Goal: Information Seeking & Learning: Learn about a topic

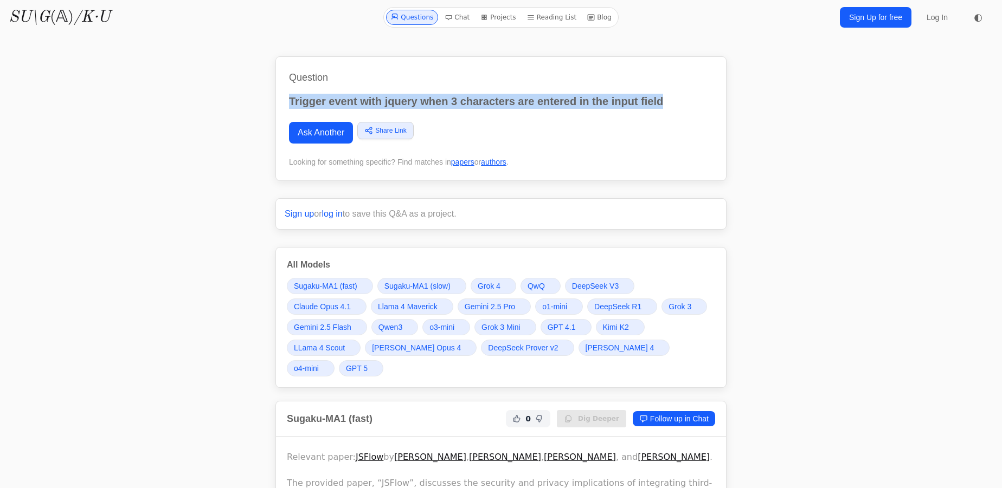
drag, startPoint x: 284, startPoint y: 99, endPoint x: 616, endPoint y: 105, distance: 332.4
click at [677, 99] on div "Question Trigger event with jquery when 3 characters are entered in the input f…" at bounding box center [500, 118] width 451 height 125
click at [309, 133] on link "Ask Another" at bounding box center [321, 133] width 64 height 22
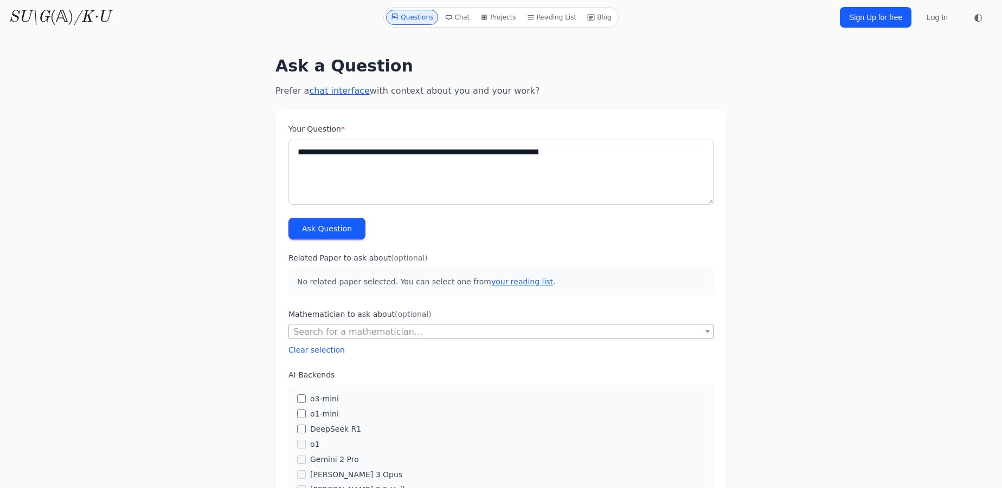
click at [406, 149] on textarea "**********" at bounding box center [500, 172] width 425 height 66
click at [389, 153] on textarea "**********" at bounding box center [500, 172] width 425 height 66
click at [390, 152] on textarea "**********" at bounding box center [500, 172] width 425 height 66
click at [362, 150] on textarea "**********" at bounding box center [500, 172] width 425 height 66
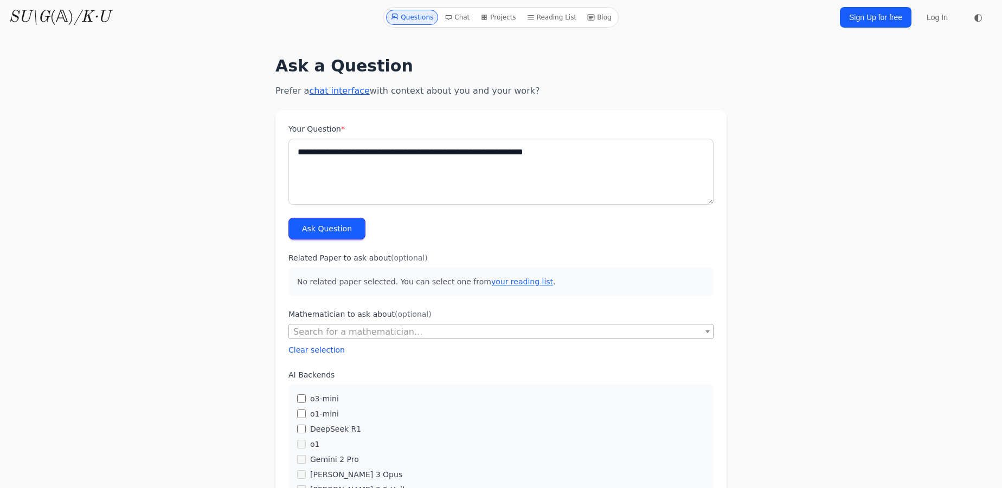
click at [375, 152] on textarea "**********" at bounding box center [500, 172] width 425 height 66
type textarea "**********"
click at [322, 227] on button "Ask Question" at bounding box center [326, 229] width 77 height 22
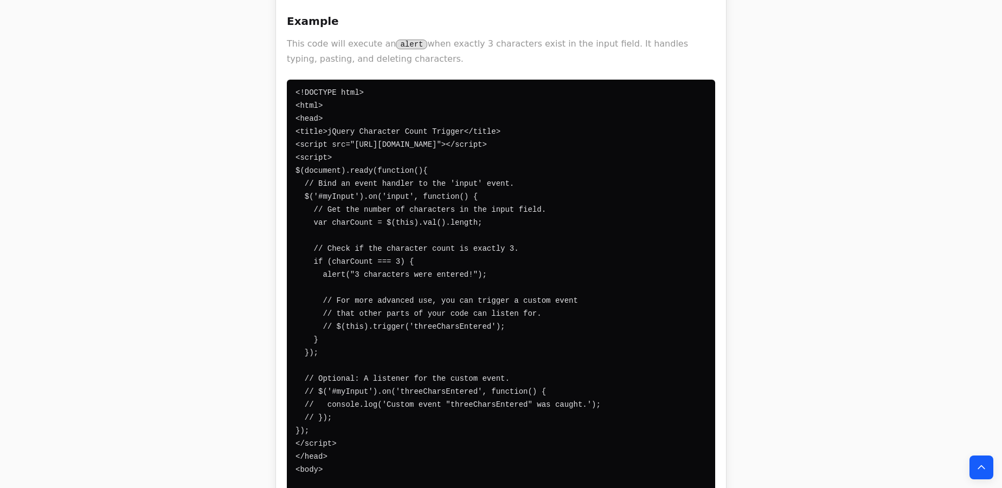
scroll to position [2021, 0]
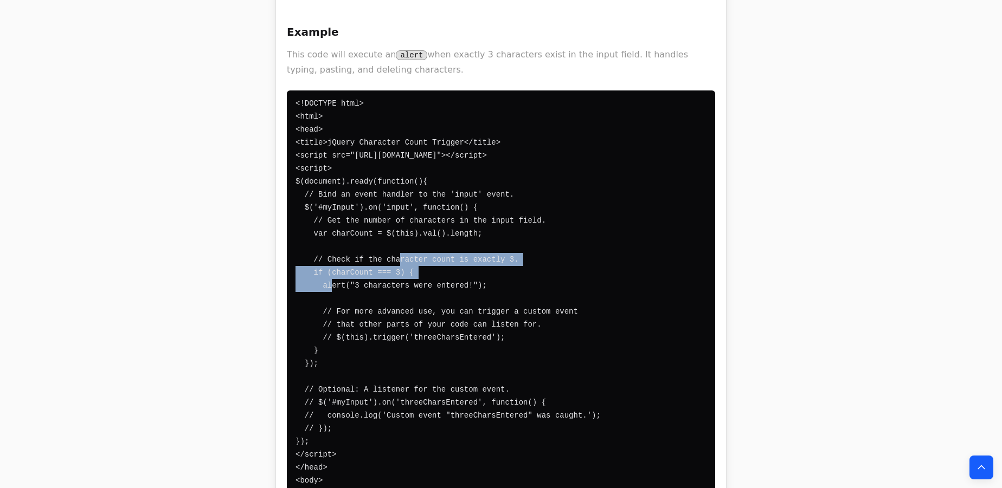
drag, startPoint x: 394, startPoint y: 164, endPoint x: 467, endPoint y: 185, distance: 76.2
click at [465, 185] on code "<!DOCTYPE html> <html> <head> <title>jQuery Character Count Trigger</title> <sc…" at bounding box center [447, 331] width 305 height 464
click at [467, 185] on code "<!DOCTYPE html> <html> <head> <title>jQuery Character Count Trigger</title> <sc…" at bounding box center [447, 331] width 305 height 464
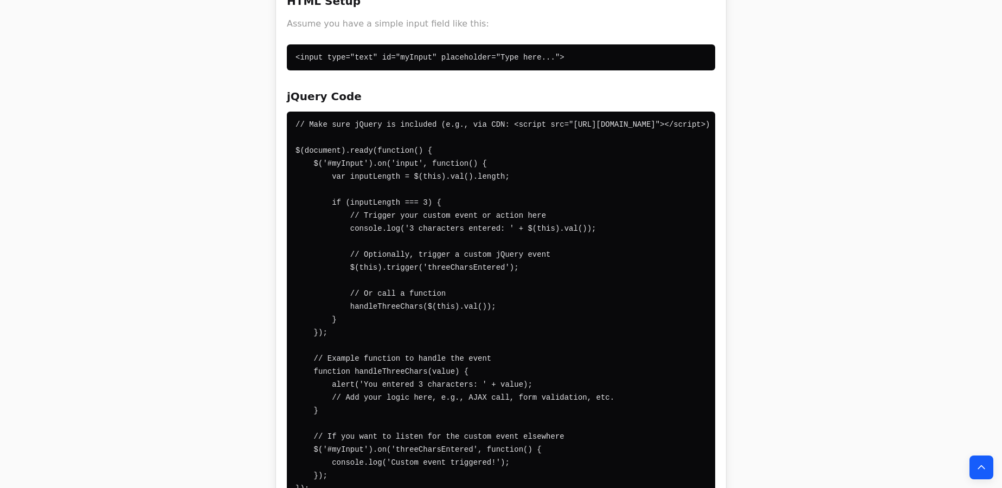
scroll to position [2809, 0]
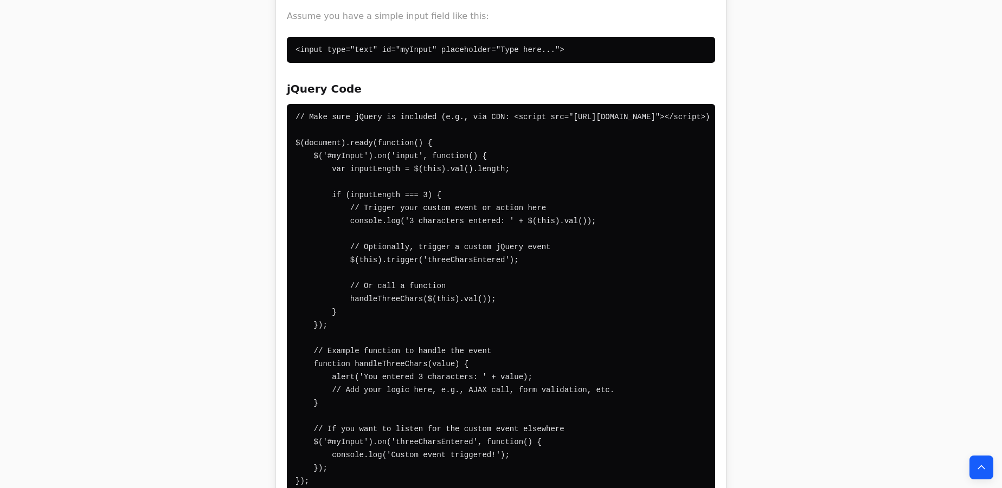
click at [442, 107] on pre "// Make sure jQuery is included (e.g., via CDN: <script src="[URL][DOMAIN_NAME]…" at bounding box center [501, 299] width 428 height 390
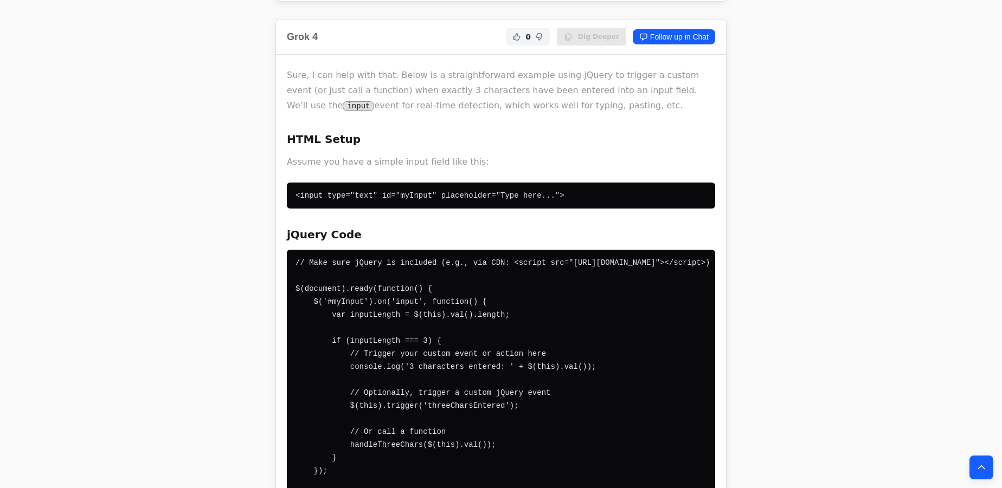
scroll to position [2661, 0]
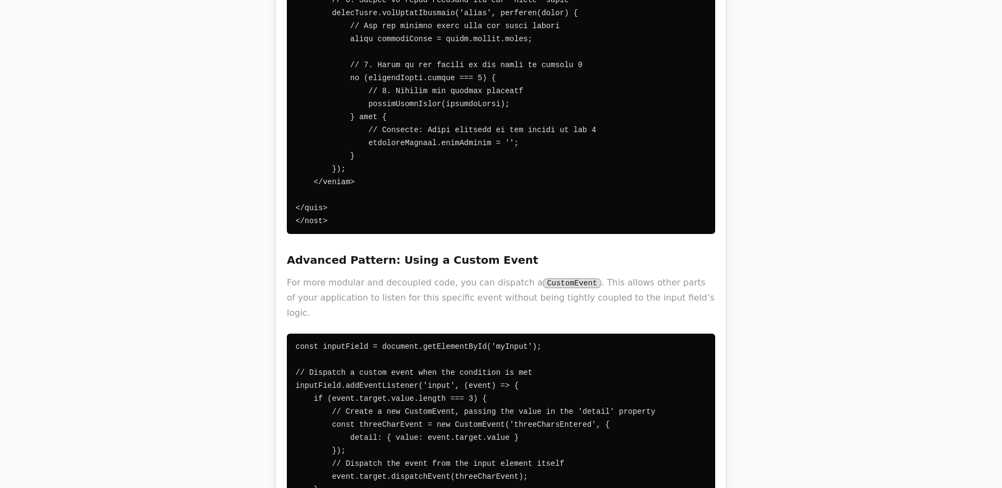
scroll to position [1823, 0]
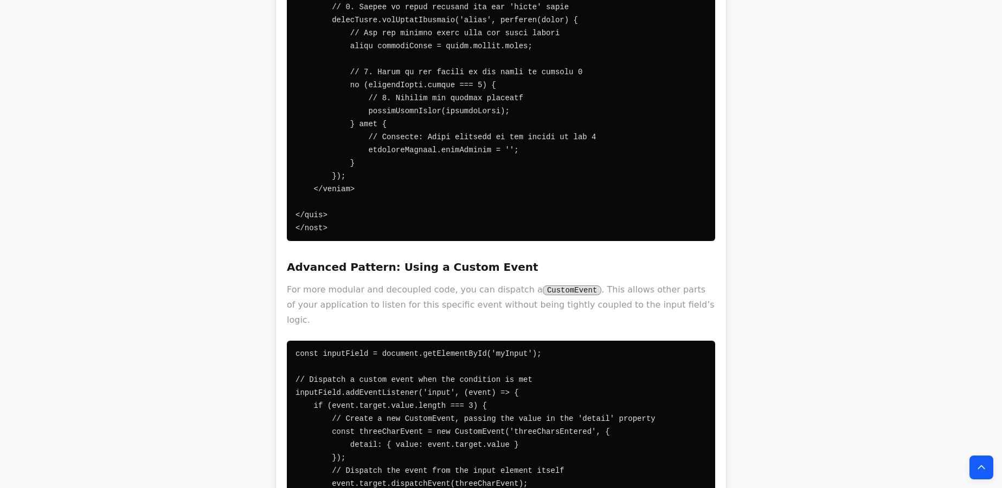
scroll to position [2021, 0]
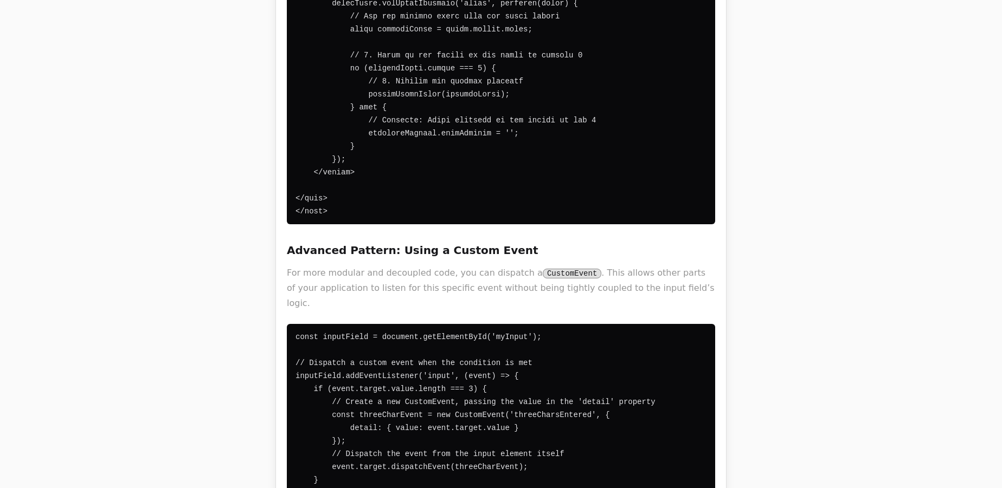
click at [340, 381] on pre "const inputField = document.getElementById('myInput'); // Dispatch a custom eve…" at bounding box center [501, 454] width 428 height 260
drag, startPoint x: 304, startPoint y: 387, endPoint x: 309, endPoint y: 318, distance: 69.1
click at [306, 397] on code "const inputField = document.getElementById('myInput'); // Dispatch a custom eve…" at bounding box center [475, 454] width 360 height 243
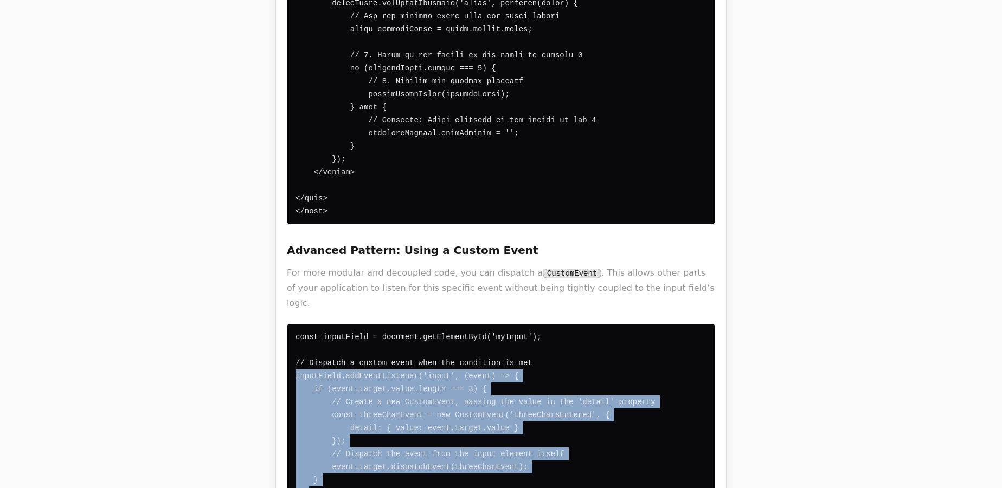
click at [287, 324] on pre "const inputField = document.getElementById('myInput'); // Dispatch a custom eve…" at bounding box center [501, 454] width 428 height 260
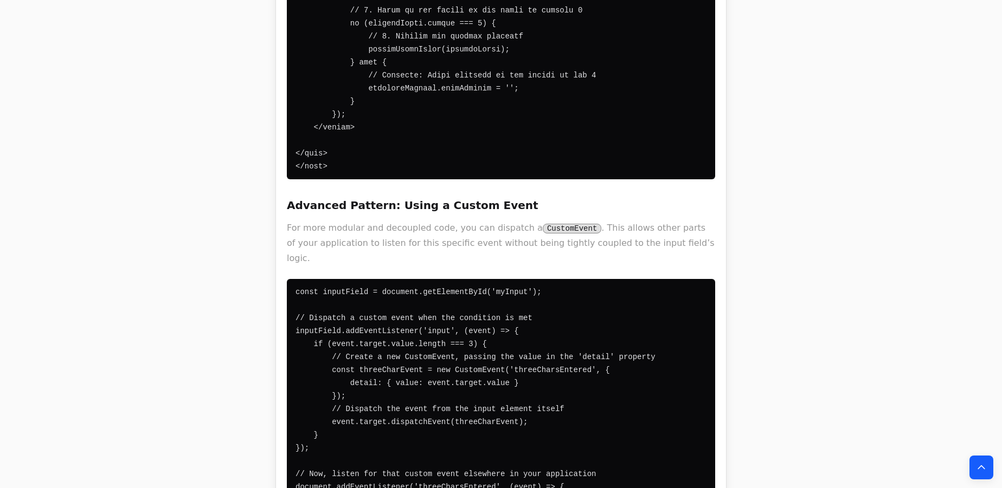
scroll to position [2070, 0]
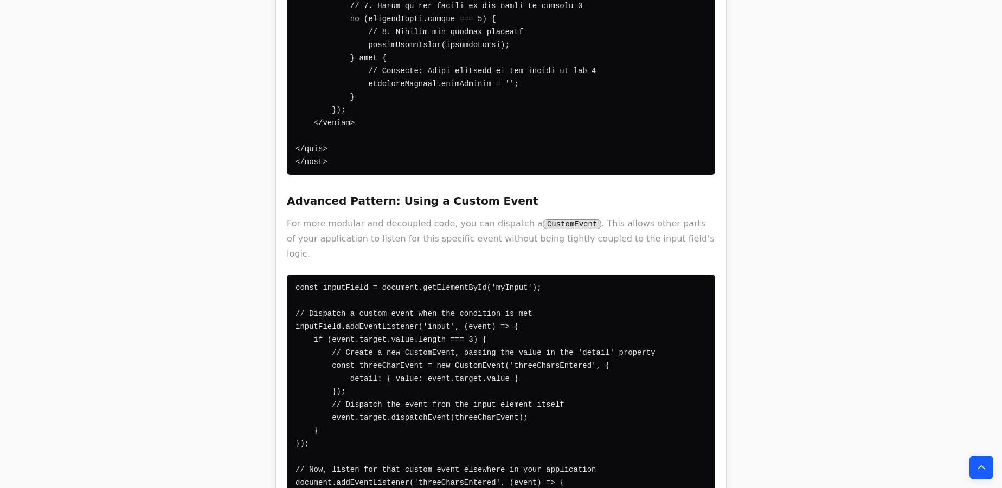
click at [337, 394] on code "const inputField = document.getElementById('myInput'); // Dispatch a custom eve…" at bounding box center [475, 405] width 360 height 243
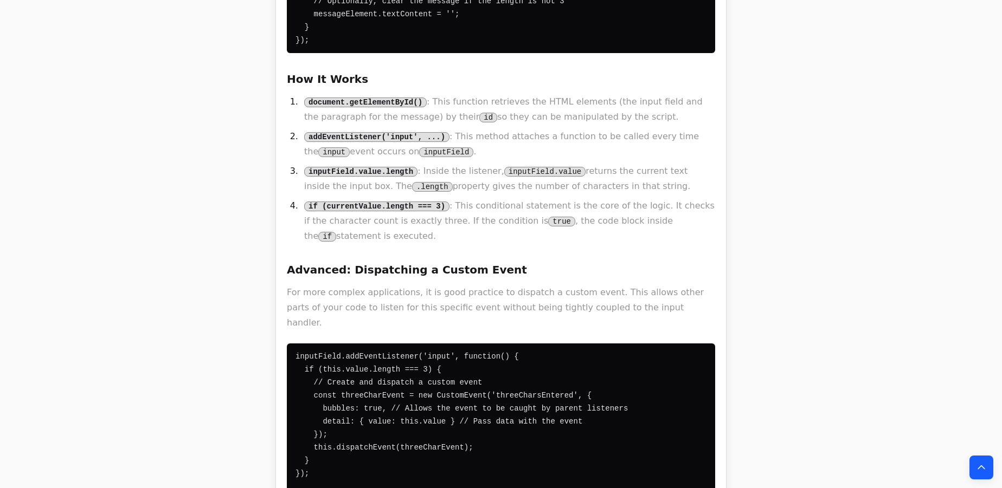
scroll to position [1281, 0]
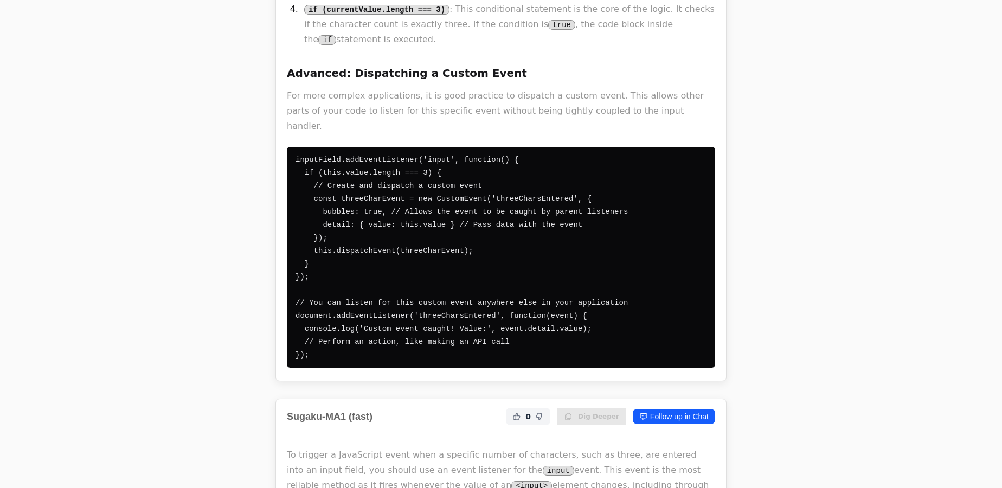
drag, startPoint x: 319, startPoint y: 209, endPoint x: 330, endPoint y: 170, distance: 39.8
click at [324, 162] on div at bounding box center [324, 162] width 0 height 0
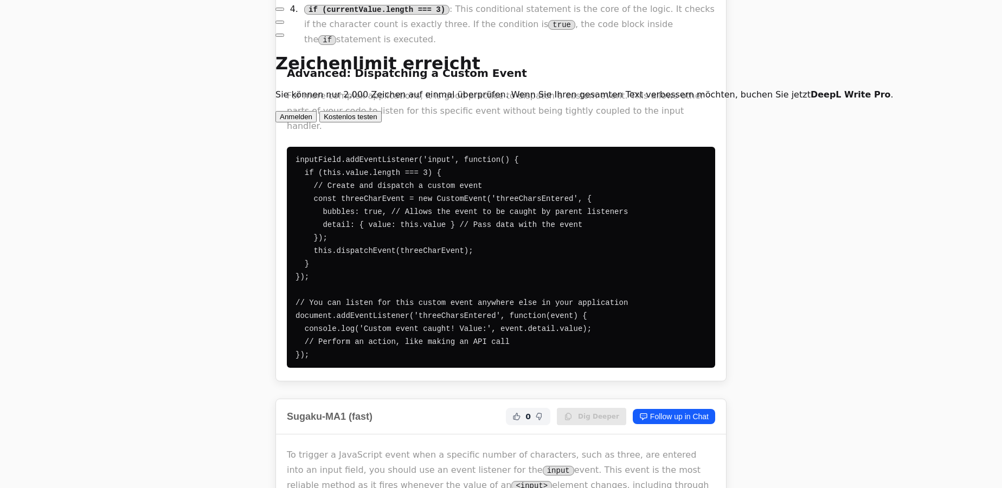
click at [400, 293] on pre "inputField.addEventListener('input', function() { if (this.value.length === 3) …" at bounding box center [501, 257] width 428 height 221
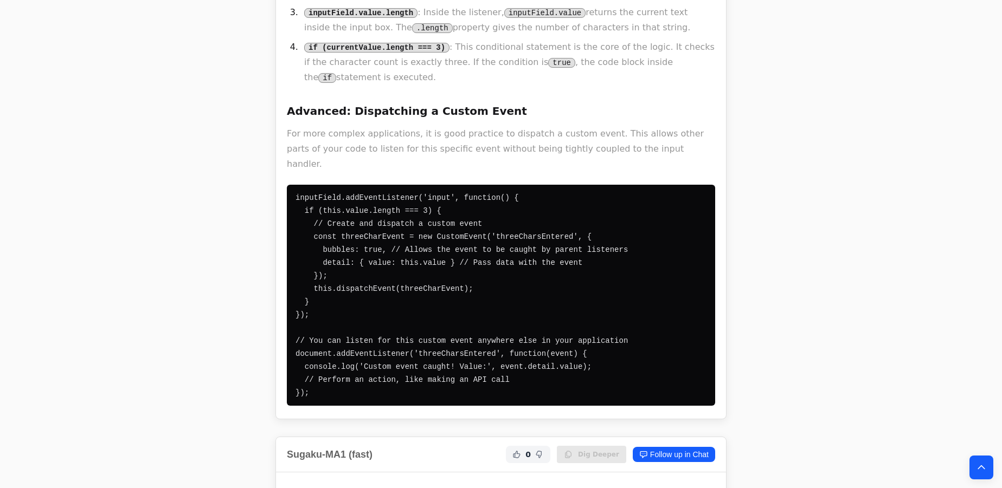
scroll to position [1182, 0]
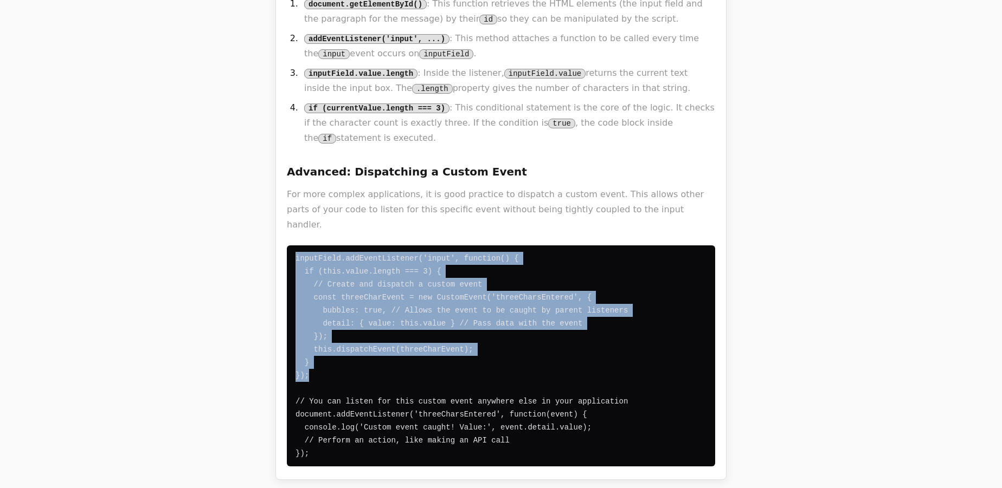
click at [294, 246] on pre "inputField.addEventListener('input', function() { if (this.value.length === 3) …" at bounding box center [501, 356] width 428 height 221
copy code "inputField.addEventListener('input', function() { if (this.value.length === 3) …"
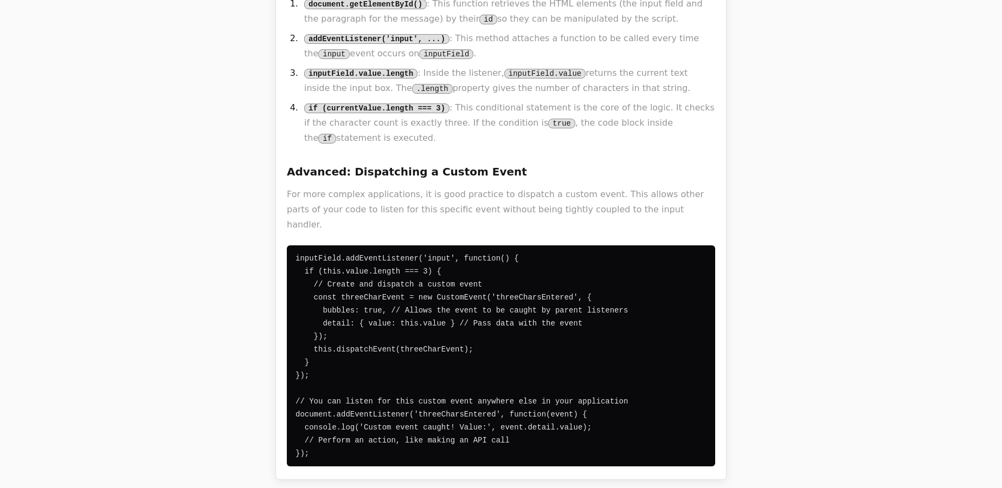
drag, startPoint x: 254, startPoint y: 42, endPoint x: 261, endPoint y: 8, distance: 34.3
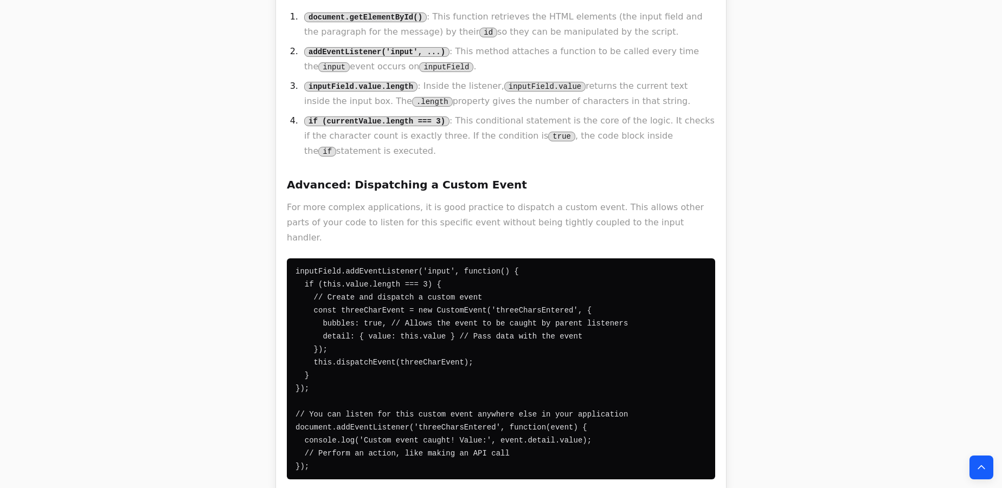
scroll to position [1281, 0]
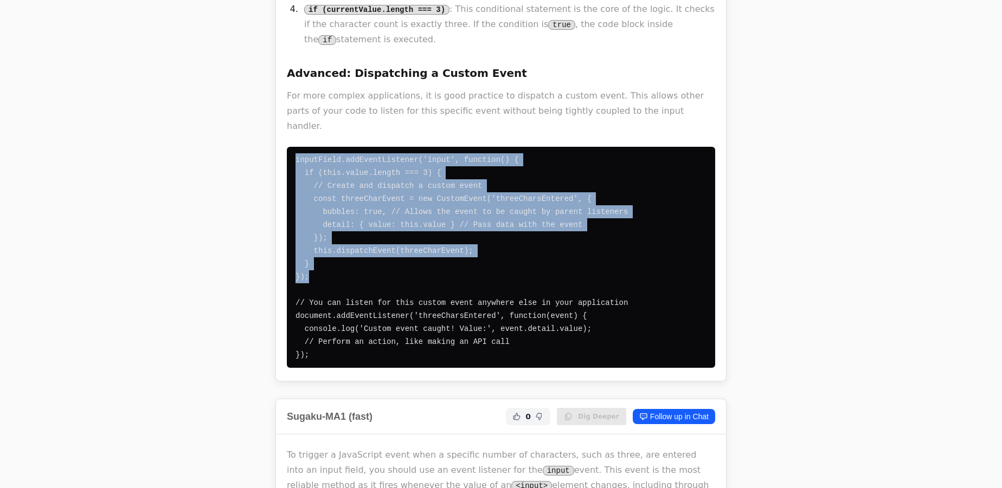
drag, startPoint x: 328, startPoint y: 207, endPoint x: 266, endPoint y: 92, distance: 130.5
copy code "inputField.addEventListener('input', function() { if (this.value.length === 3) …"
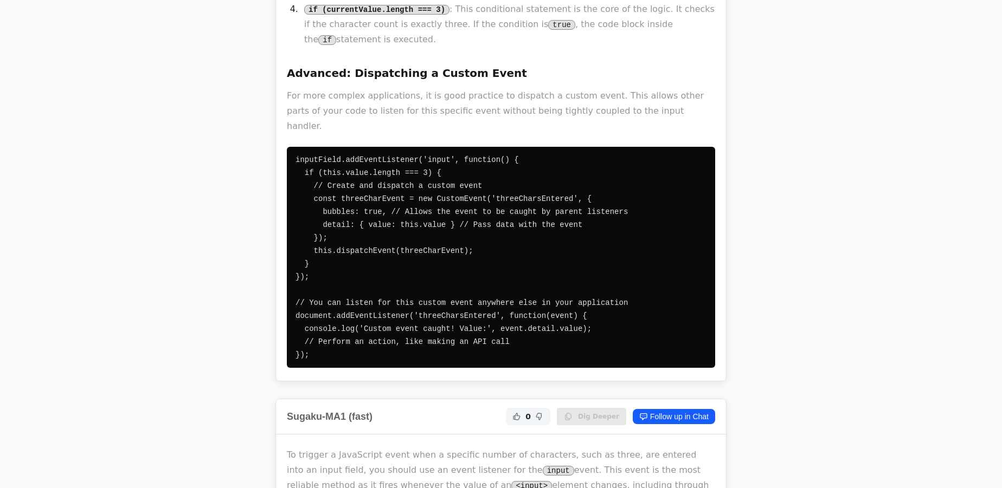
click at [429, 156] on code "inputField.addEventListener('input', function() { if (this.value.length === 3) …" at bounding box center [461, 258] width 332 height 204
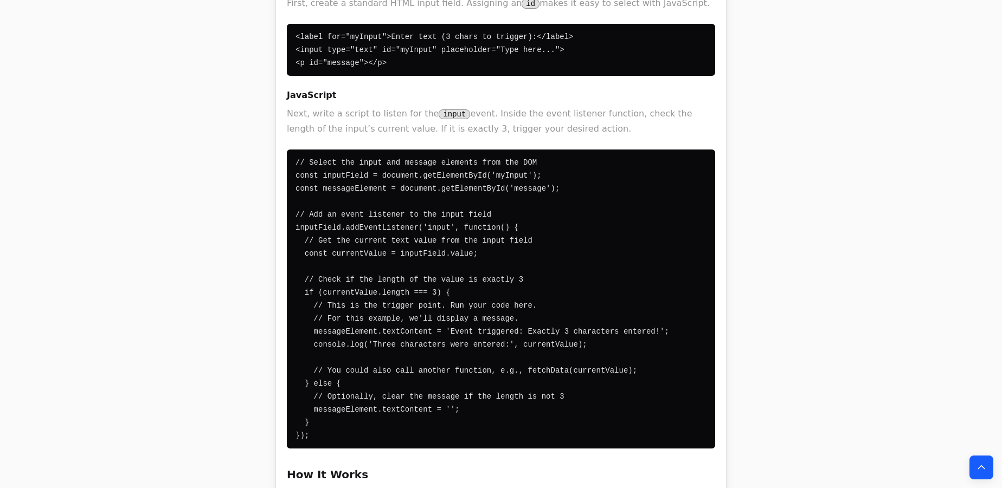
scroll to position [739, 0]
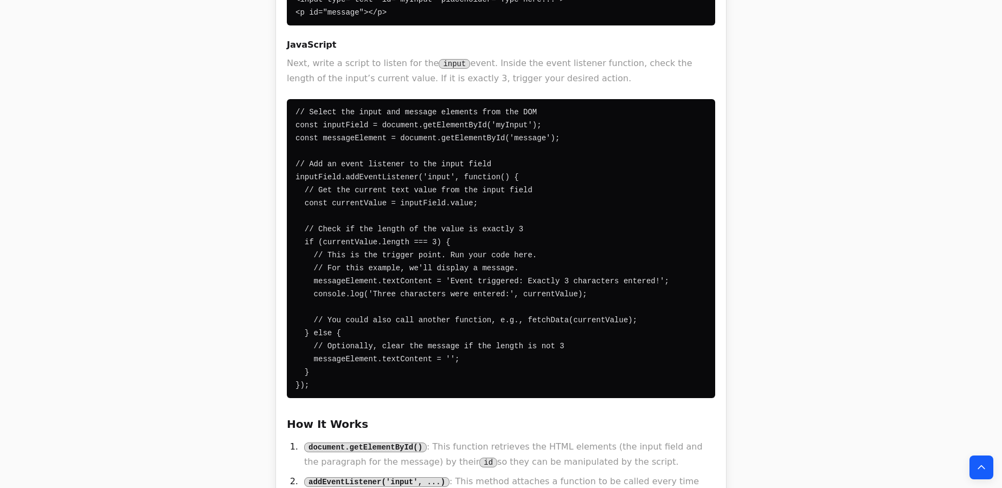
click at [501, 126] on pre "// Select the input and message elements from the DOM const inputField = docume…" at bounding box center [501, 248] width 428 height 299
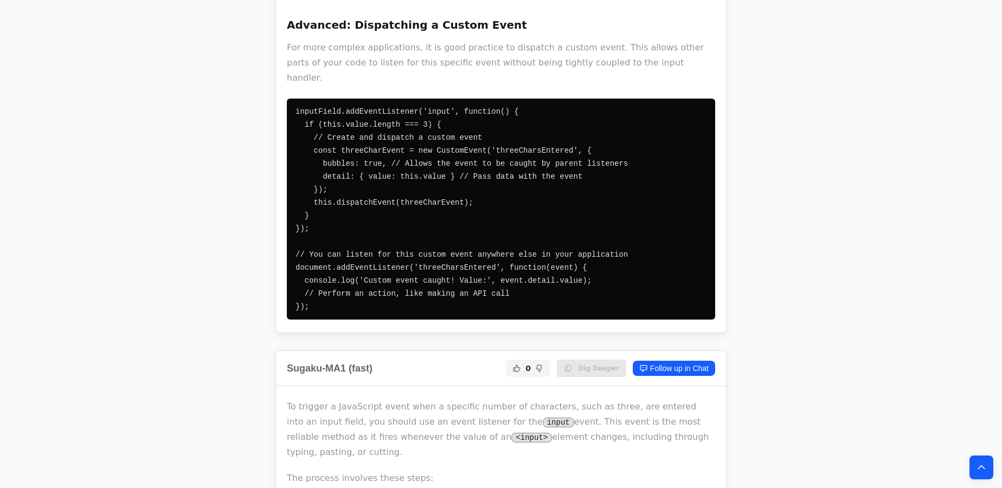
scroll to position [1330, 0]
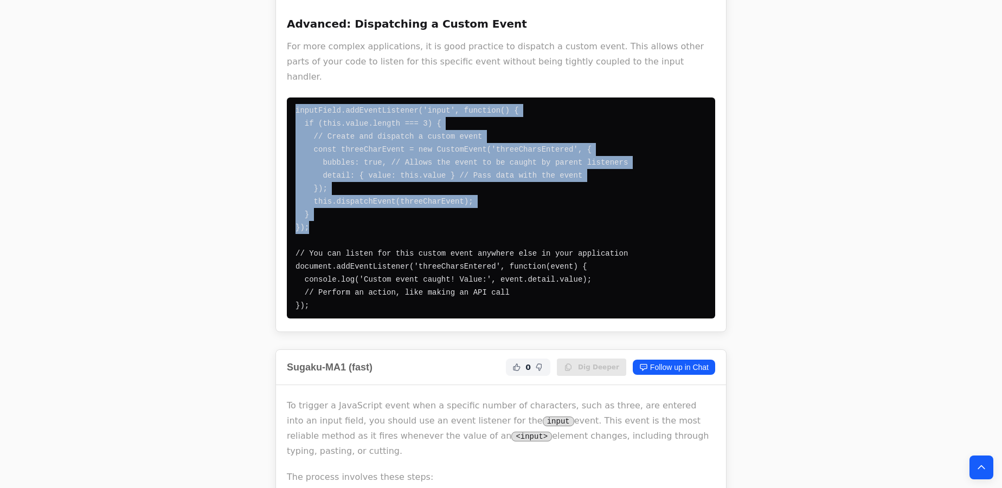
drag, startPoint x: 307, startPoint y: 162, endPoint x: 262, endPoint y: 41, distance: 128.5
copy code "inputField.addEventListener('input', function() { if (this.value.length === 3) …"
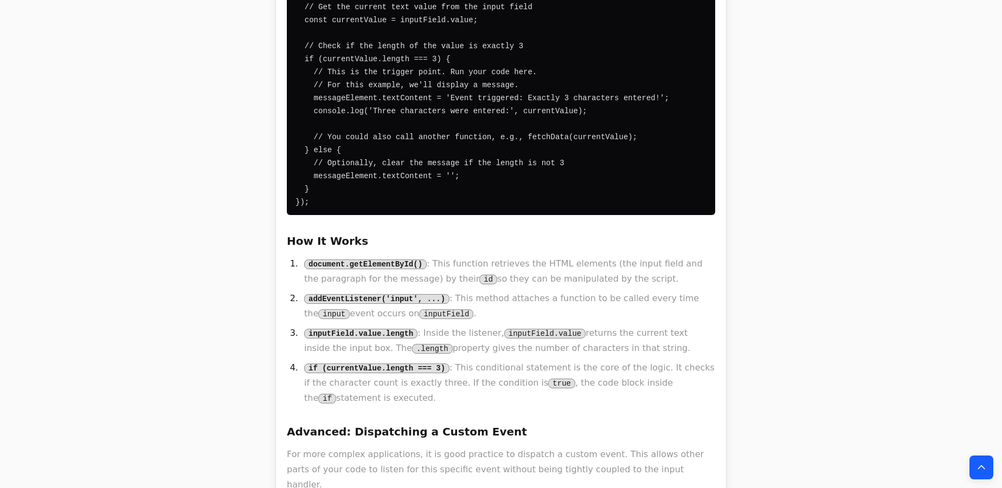
scroll to position [739, 0]
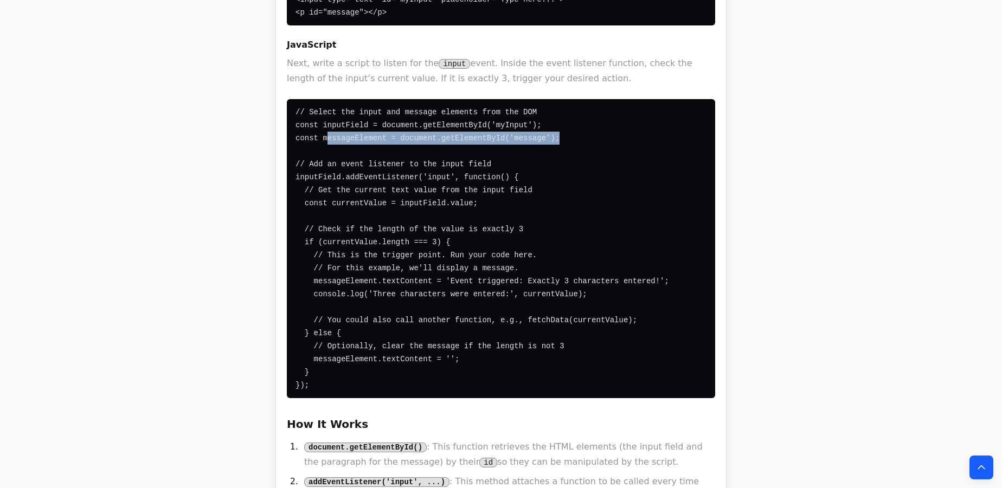
drag, startPoint x: 543, startPoint y: 85, endPoint x: 323, endPoint y: 79, distance: 220.2
click at [323, 99] on pre "// Select the input and message elements from the DOM const inputField = docume…" at bounding box center [501, 248] width 428 height 299
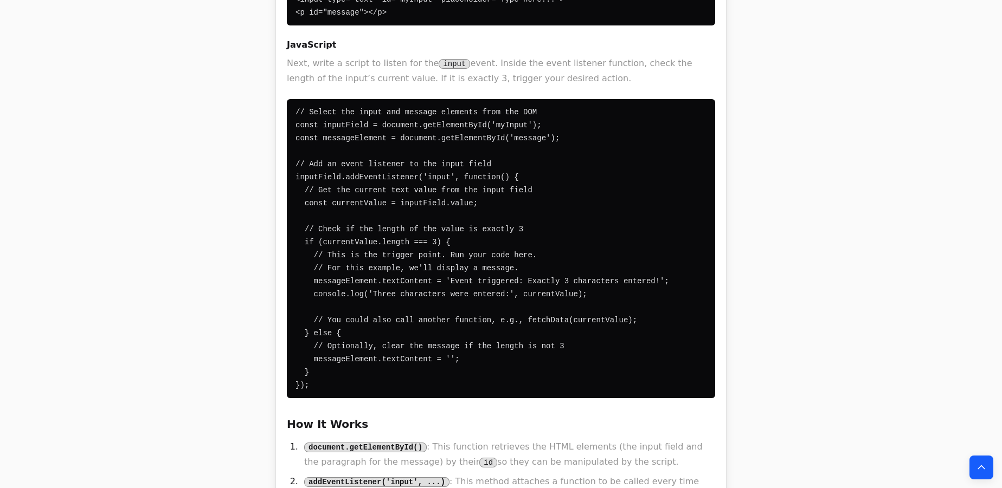
click at [608, 106] on pre "// Select the input and message elements from the DOM const inputField = docume…" at bounding box center [501, 248] width 428 height 299
click at [536, 99] on pre "// Select the input and message elements from the DOM const inputField = docume…" at bounding box center [501, 248] width 428 height 299
click at [557, 99] on pre "// Select the input and message elements from the DOM const inputField = docume…" at bounding box center [501, 248] width 428 height 299
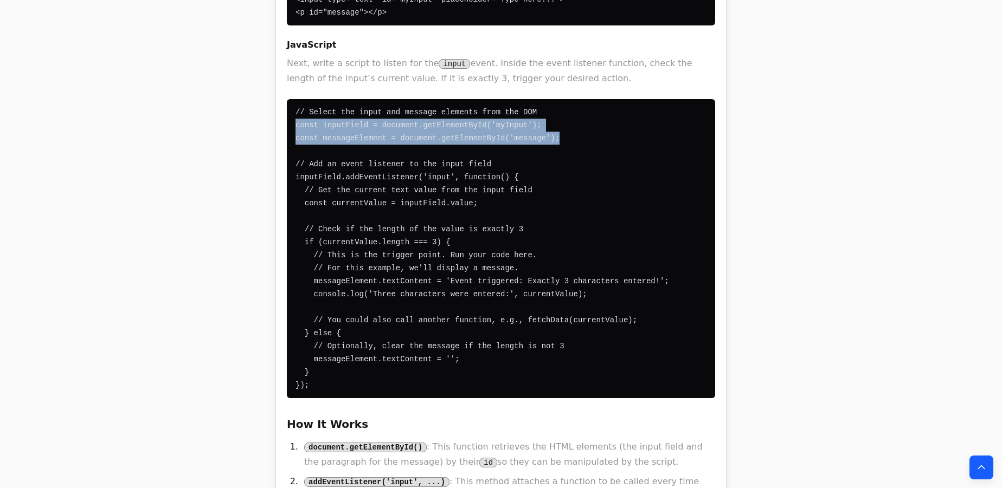
drag, startPoint x: 552, startPoint y: 88, endPoint x: 256, endPoint y: 71, distance: 296.5
copy code "const inputField = document.getElementById('myInput'); const messageElement = d…"
drag, startPoint x: 0, startPoint y: 194, endPoint x: 2, endPoint y: 188, distance: 5.8
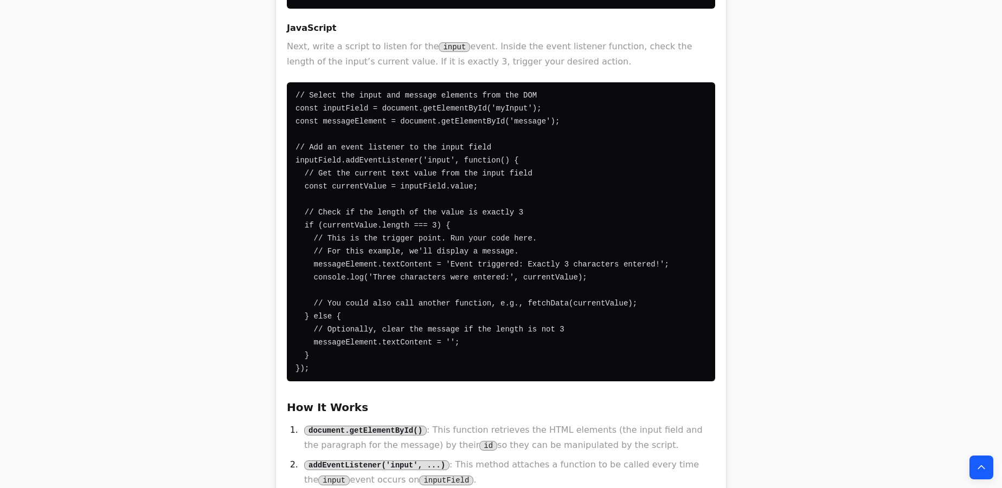
scroll to position [788, 0]
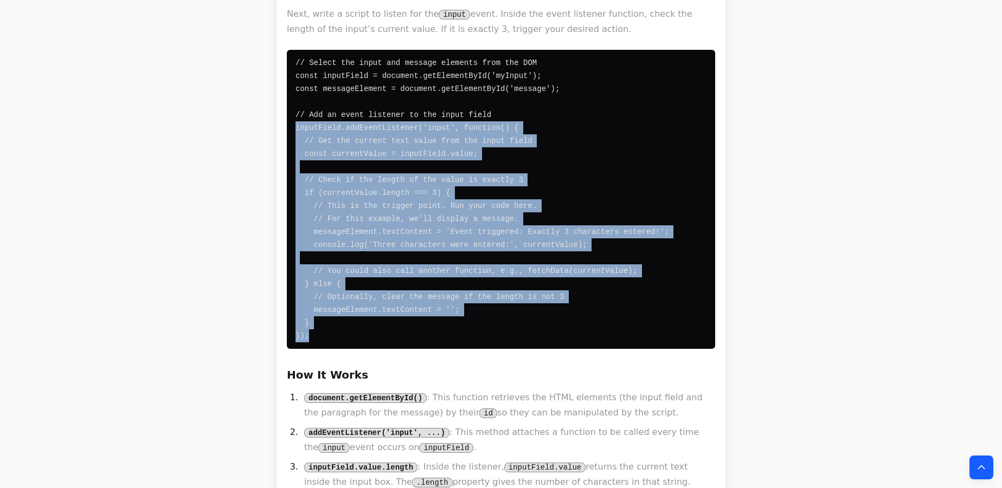
drag, startPoint x: 319, startPoint y: 282, endPoint x: 263, endPoint y: 74, distance: 216.2
copy code "inputField.addEventListener('input', function() { // Get the current text value…"
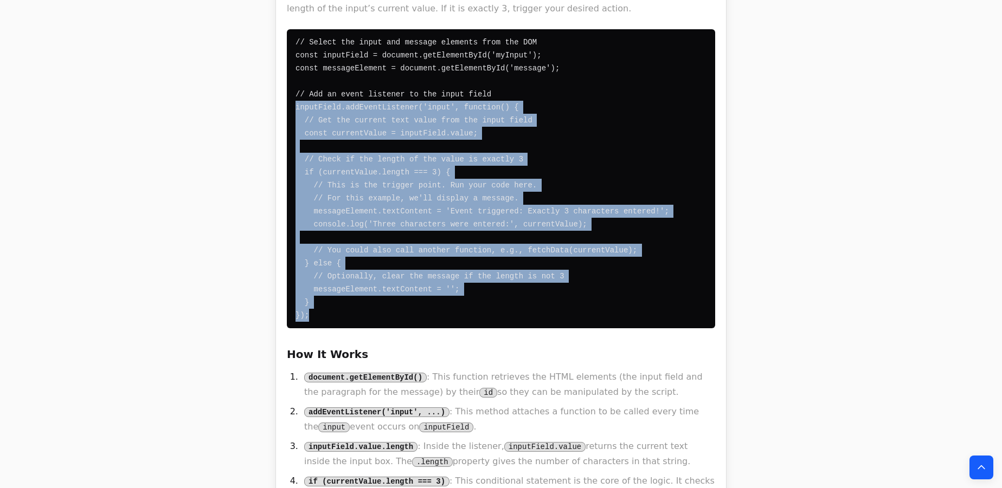
scroll to position [838, 0]
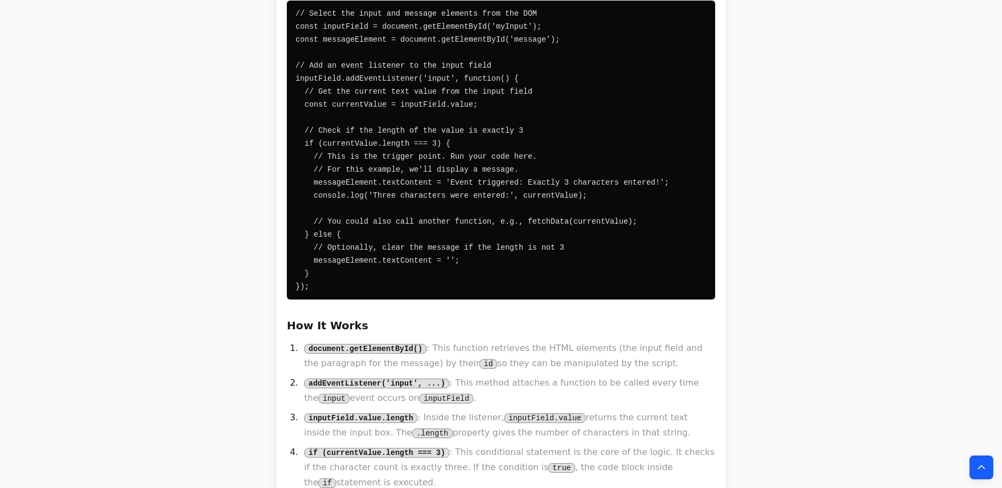
click at [350, 394] on code "input" at bounding box center [333, 399] width 31 height 10
drag, startPoint x: 668, startPoint y: 331, endPoint x: 352, endPoint y: 348, distance: 317.1
click at [352, 376] on li "addEventListener('input', ...) : This method attaches a function to be called e…" at bounding box center [508, 391] width 414 height 30
copy li "input event occurs"
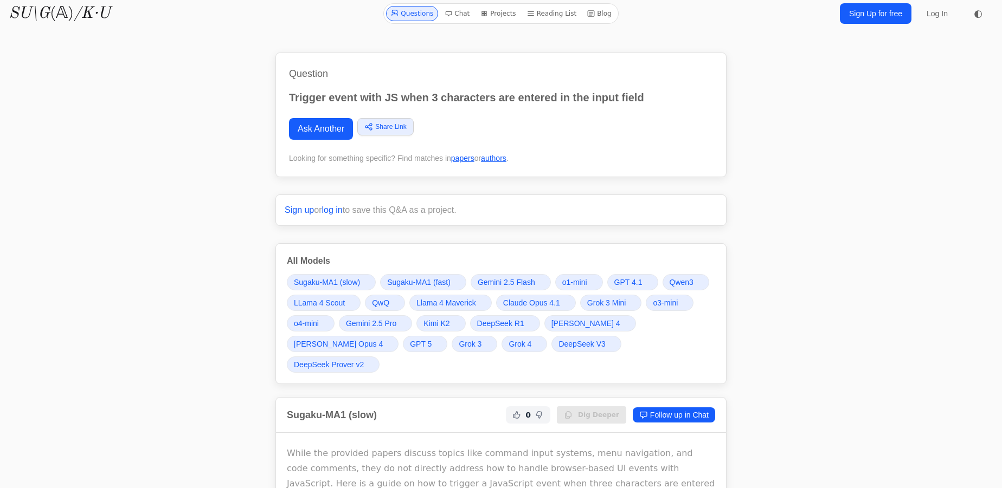
scroll to position [0, 0]
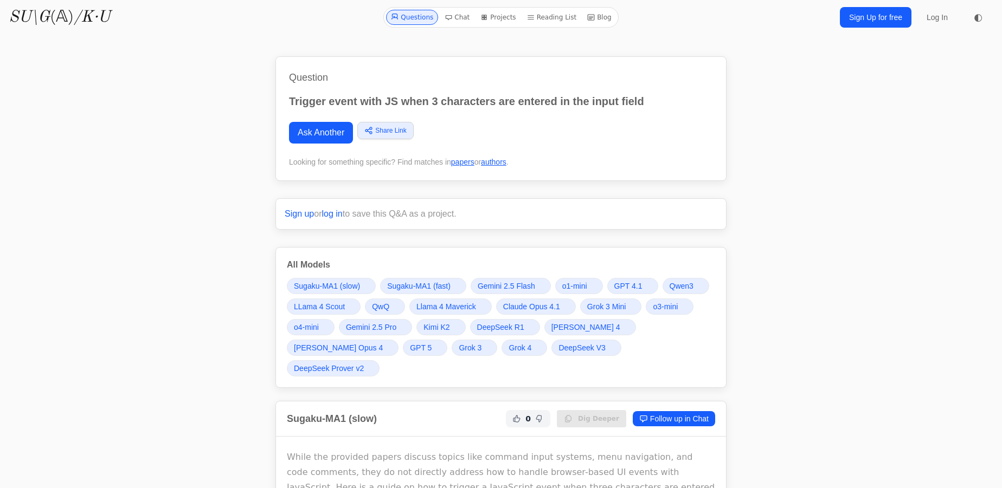
drag, startPoint x: 657, startPoint y: 98, endPoint x: 289, endPoint y: 83, distance: 368.4
click at [289, 83] on div "Question Trigger event with JS when 3 characters are entered in the input field…" at bounding box center [500, 118] width 451 height 125
copy div "Question Trigger event with JS when 3 characters are entered in the input field"
click at [318, 107] on p "Trigger event with JS when 3 characters are entered in the input field" at bounding box center [501, 101] width 424 height 15
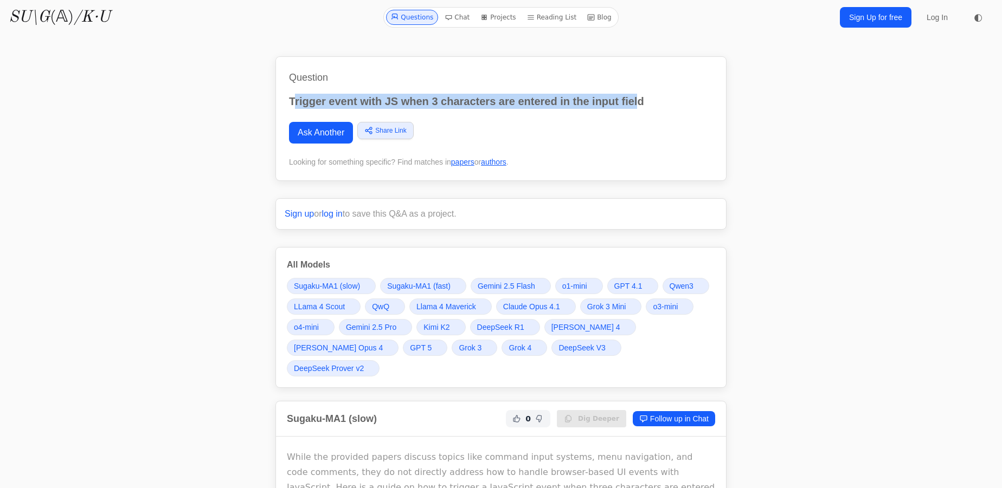
drag, startPoint x: 292, startPoint y: 99, endPoint x: 641, endPoint y: 106, distance: 348.7
click at [641, 106] on p "Trigger event with JS when 3 characters are entered in the input field" at bounding box center [501, 101] width 424 height 15
click at [647, 106] on p "Trigger event with JS when 3 characters are entered in the input field" at bounding box center [501, 101] width 424 height 15
drag, startPoint x: 381, startPoint y: 91, endPoint x: 352, endPoint y: 95, distance: 29.1
click at [380, 90] on div "Question Trigger event with JS when 3 characters are entered in the input field…" at bounding box center [500, 118] width 451 height 125
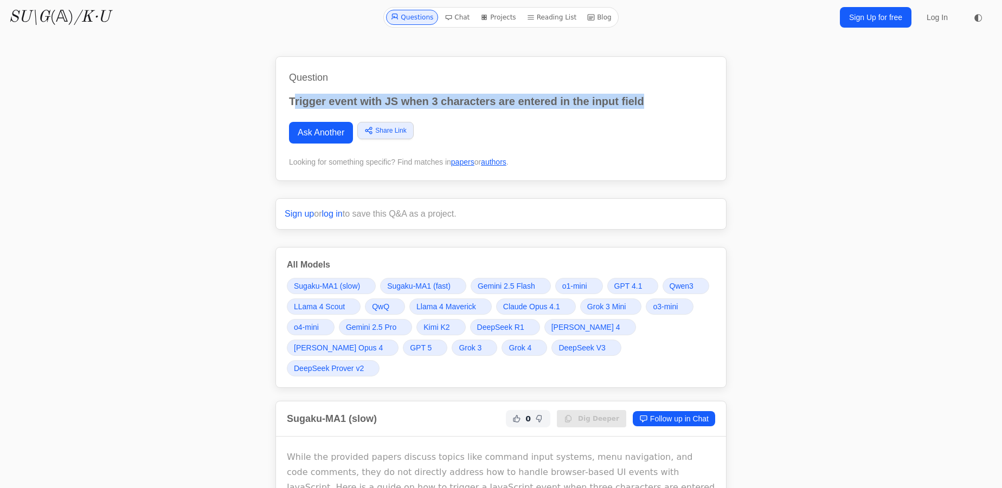
click at [292, 99] on p "Trigger event with JS when 3 characters are entered in the input field" at bounding box center [501, 101] width 424 height 15
drag, startPoint x: 289, startPoint y: 99, endPoint x: 643, endPoint y: 102, distance: 354.0
click at [643, 102] on p "Trigger event with JS when 3 characters are entered in the input field" at bounding box center [501, 101] width 424 height 15
copy p "Trigger event with JS when 3 characters are entered in the input field"
click at [316, 133] on link "Ask Another" at bounding box center [321, 133] width 64 height 22
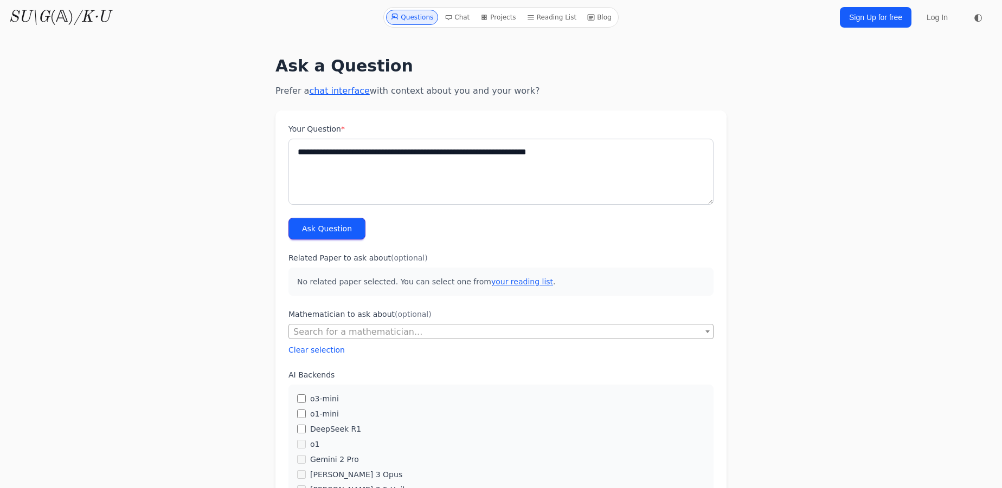
click at [352, 160] on textarea "**********" at bounding box center [500, 172] width 425 height 66
click at [352, 149] on textarea "**********" at bounding box center [500, 172] width 425 height 66
type textarea "**********"
click at [313, 227] on button "Ask Question" at bounding box center [326, 229] width 77 height 22
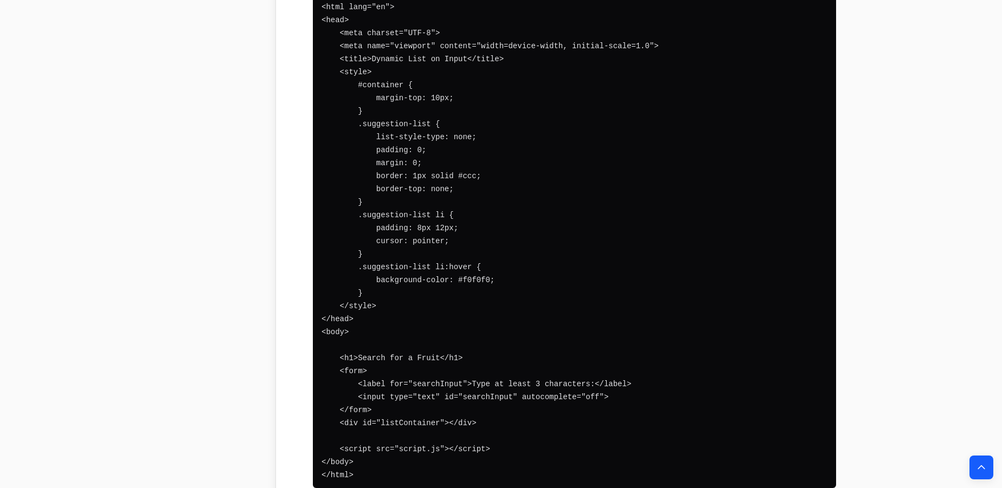
scroll to position [3154, 0]
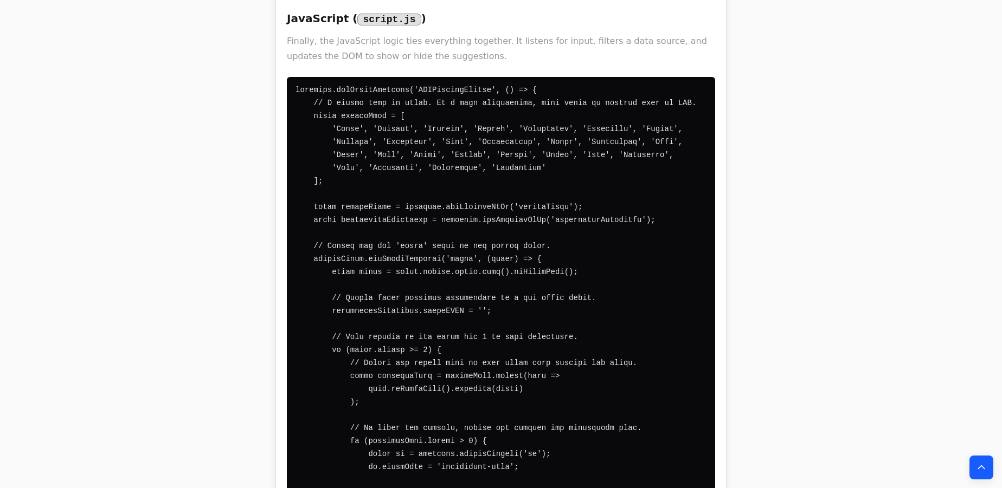
scroll to position [4238, 0]
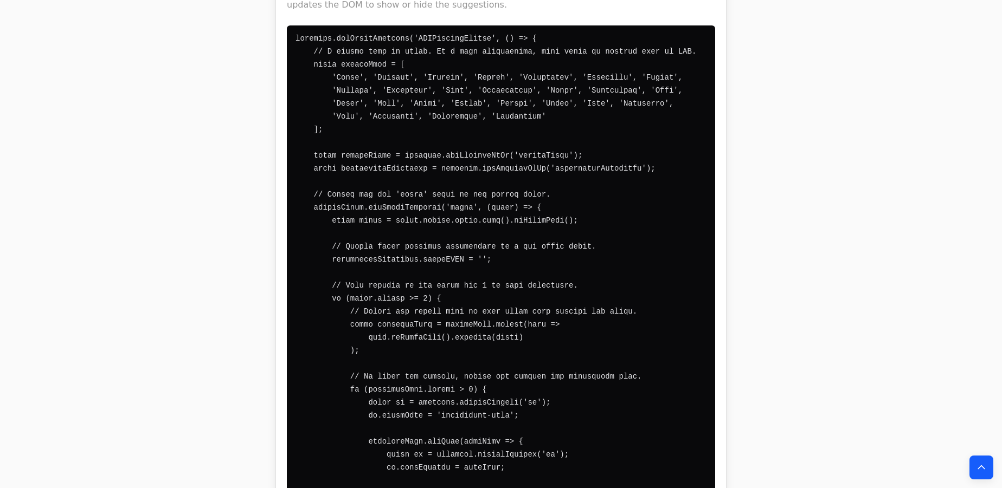
click at [509, 89] on pre at bounding box center [501, 396] width 428 height 742
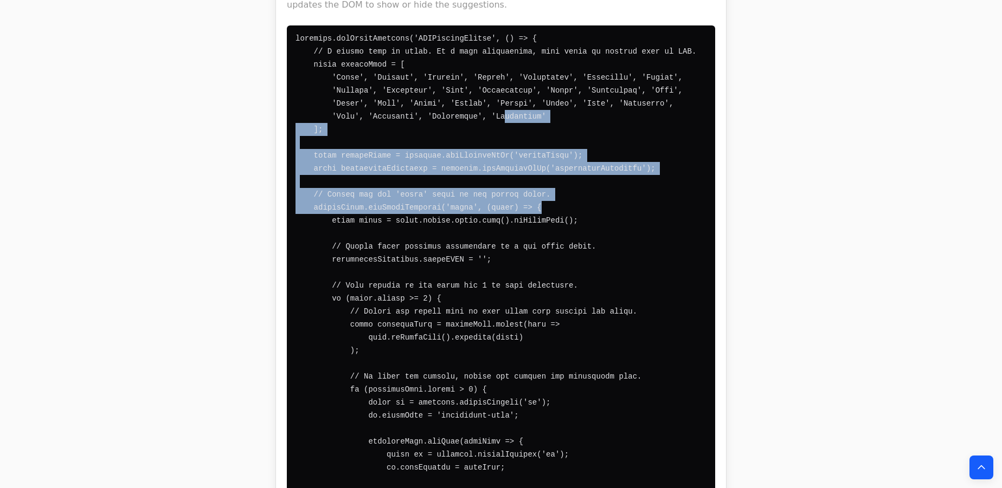
drag, startPoint x: 486, startPoint y: 75, endPoint x: 612, endPoint y: 164, distance: 153.9
click at [610, 163] on pre at bounding box center [501, 396] width 428 height 742
click at [612, 164] on pre at bounding box center [501, 396] width 428 height 742
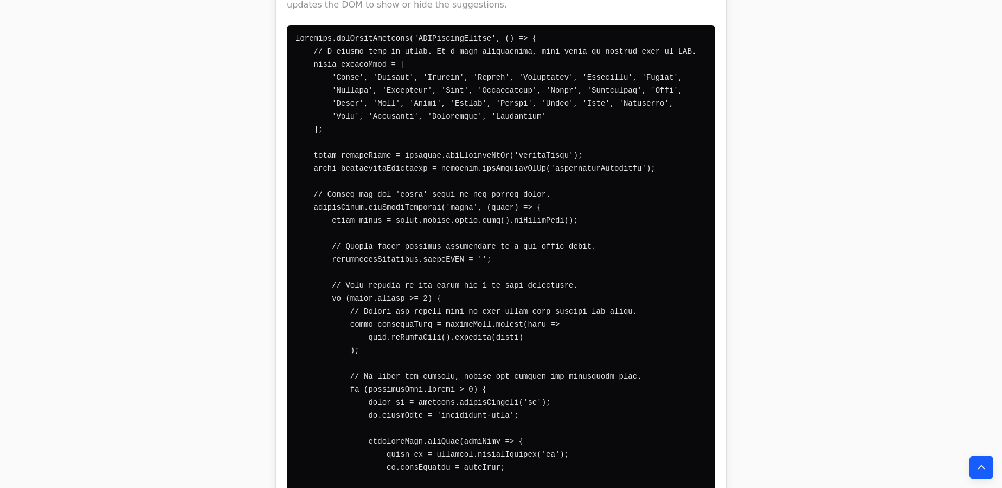
click at [586, 121] on pre at bounding box center [501, 396] width 428 height 742
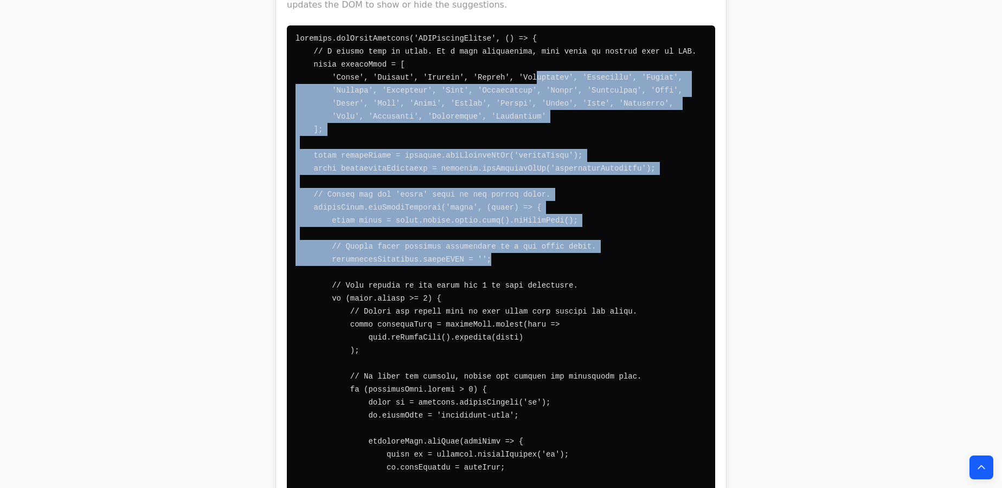
drag, startPoint x: 517, startPoint y: 33, endPoint x: 538, endPoint y: 222, distance: 190.4
click at [538, 222] on pre at bounding box center [501, 396] width 428 height 742
click at [538, 219] on pre at bounding box center [501, 396] width 428 height 742
click at [536, 208] on code at bounding box center [511, 396] width 433 height 724
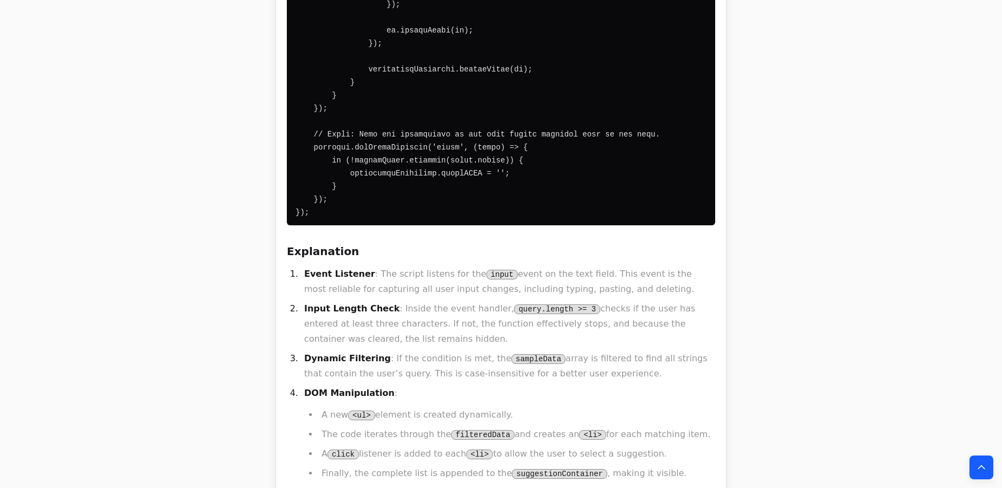
scroll to position [4781, 0]
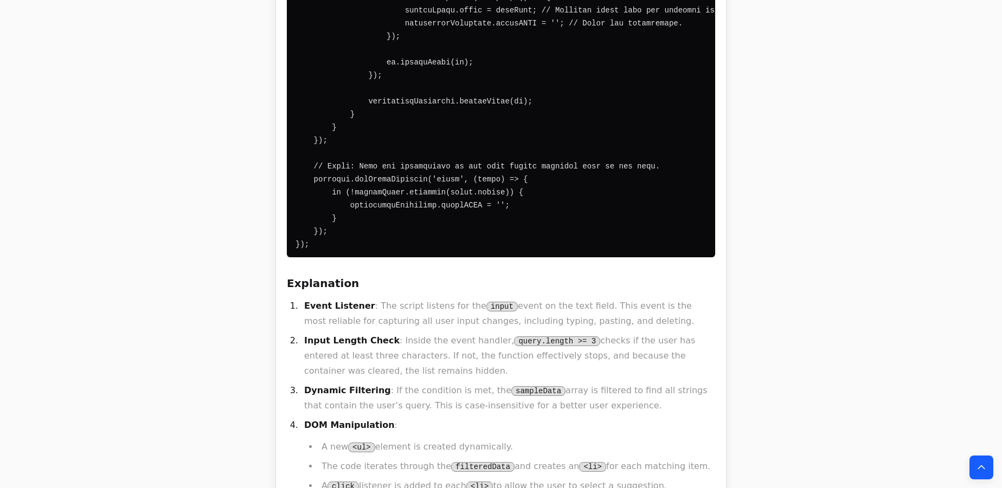
scroll to position [4731, 0]
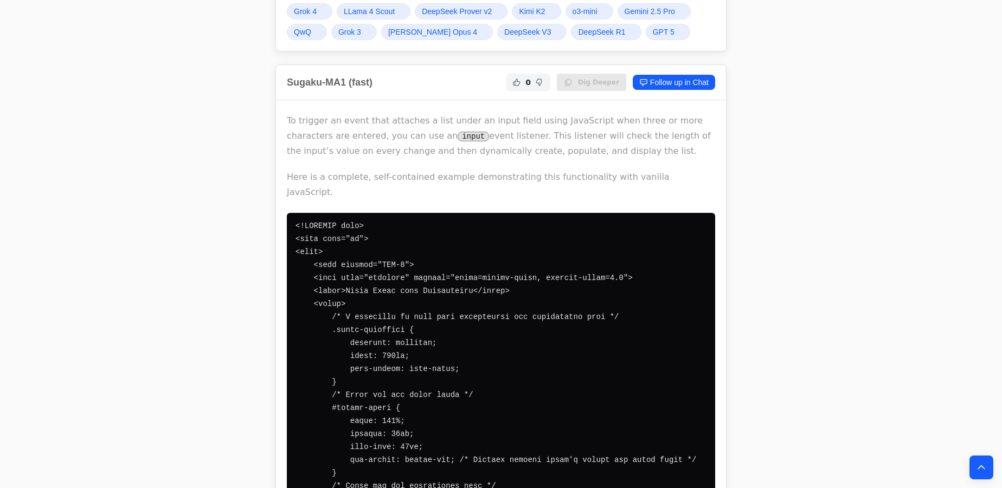
scroll to position [0, 0]
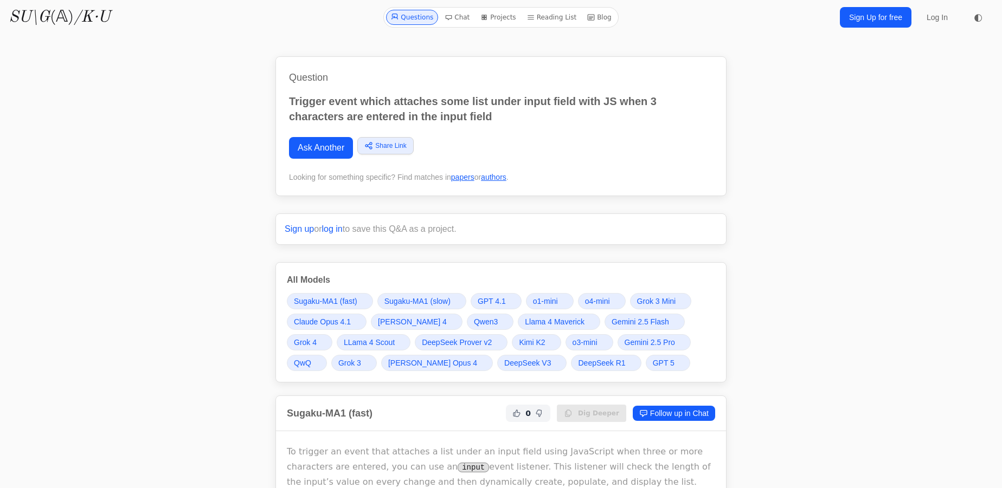
click at [320, 320] on span "Claude Opus 4.1" at bounding box center [322, 322] width 57 height 11
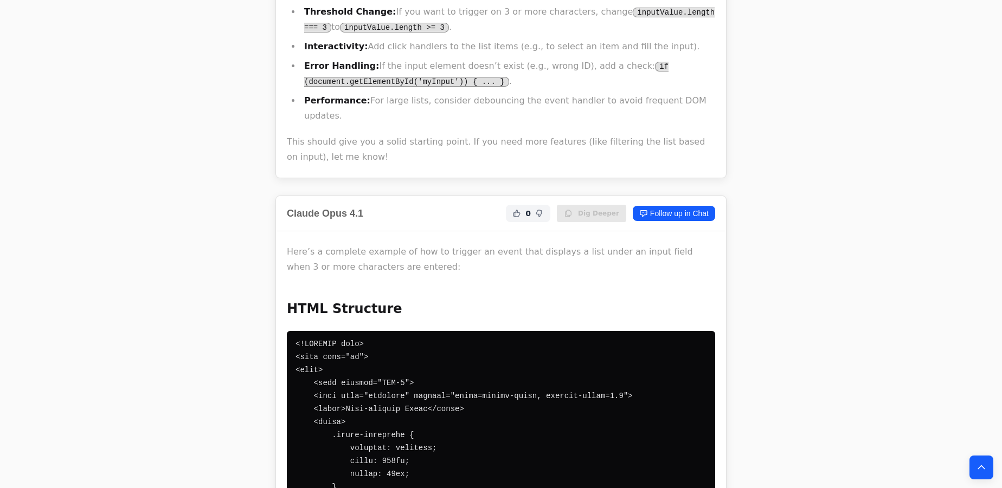
scroll to position [12873, 0]
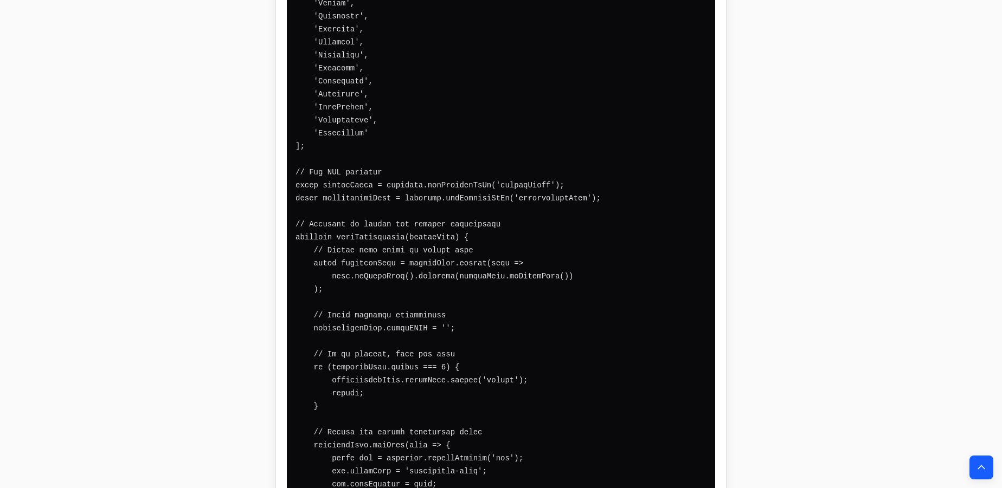
scroll to position [14253, 0]
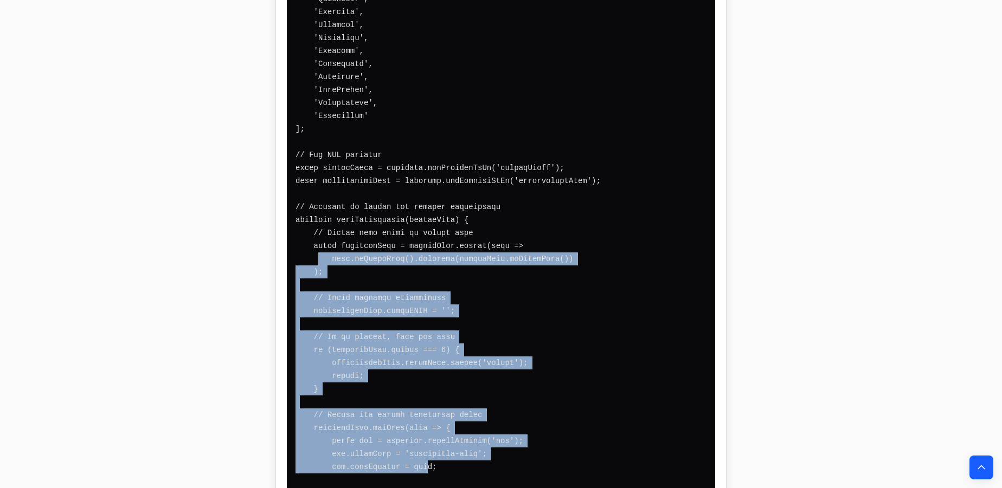
drag, startPoint x: 318, startPoint y: 102, endPoint x: 417, endPoint y: 310, distance: 229.6
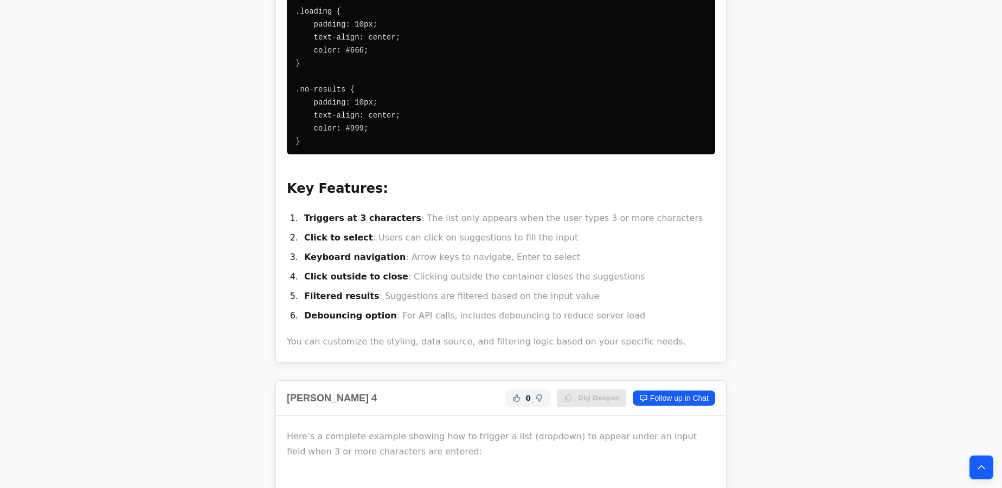
scroll to position [16461, 0]
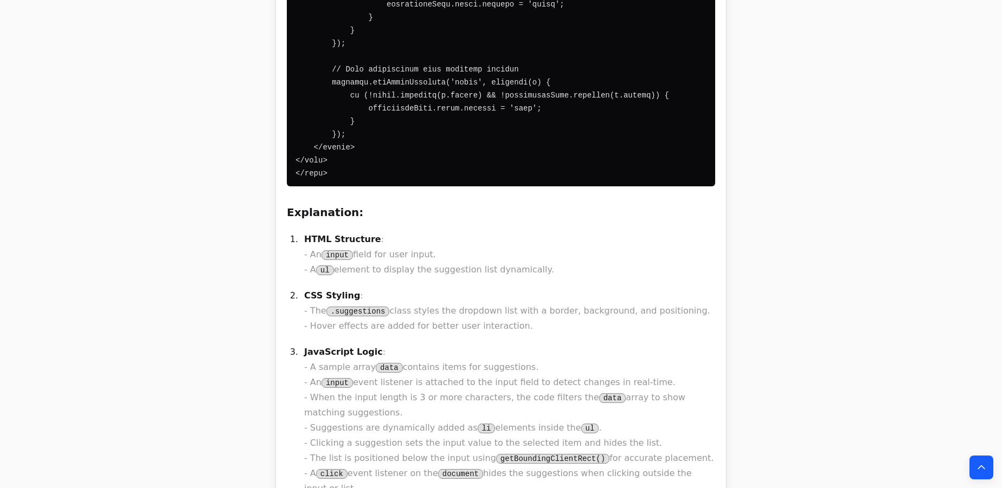
scroll to position [76, 0]
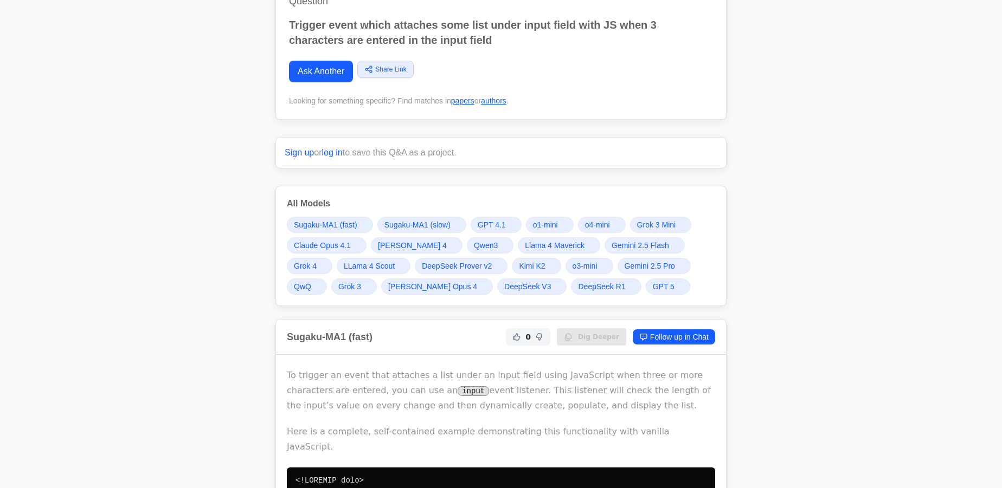
click at [324, 249] on link "Claude Opus 4.1" at bounding box center [327, 245] width 80 height 16
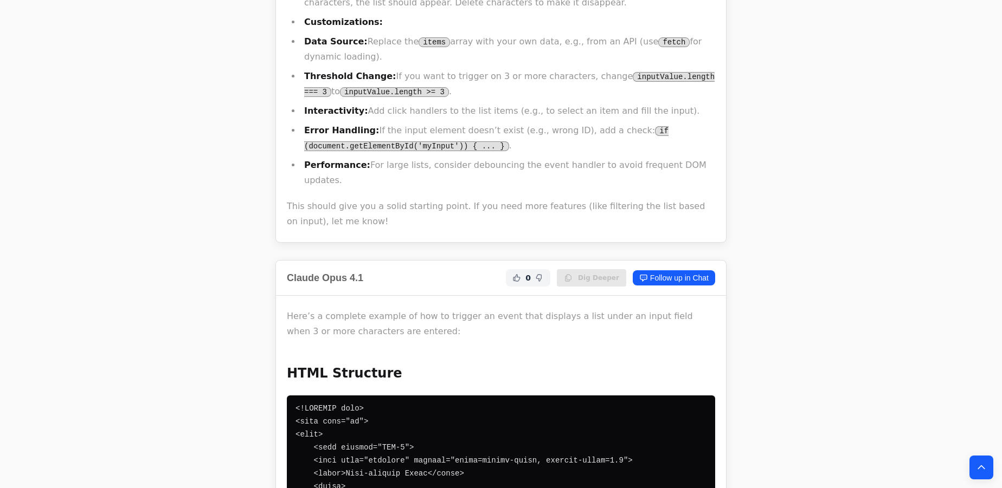
scroll to position [12873, 0]
